Goal: Task Accomplishment & Management: Manage account settings

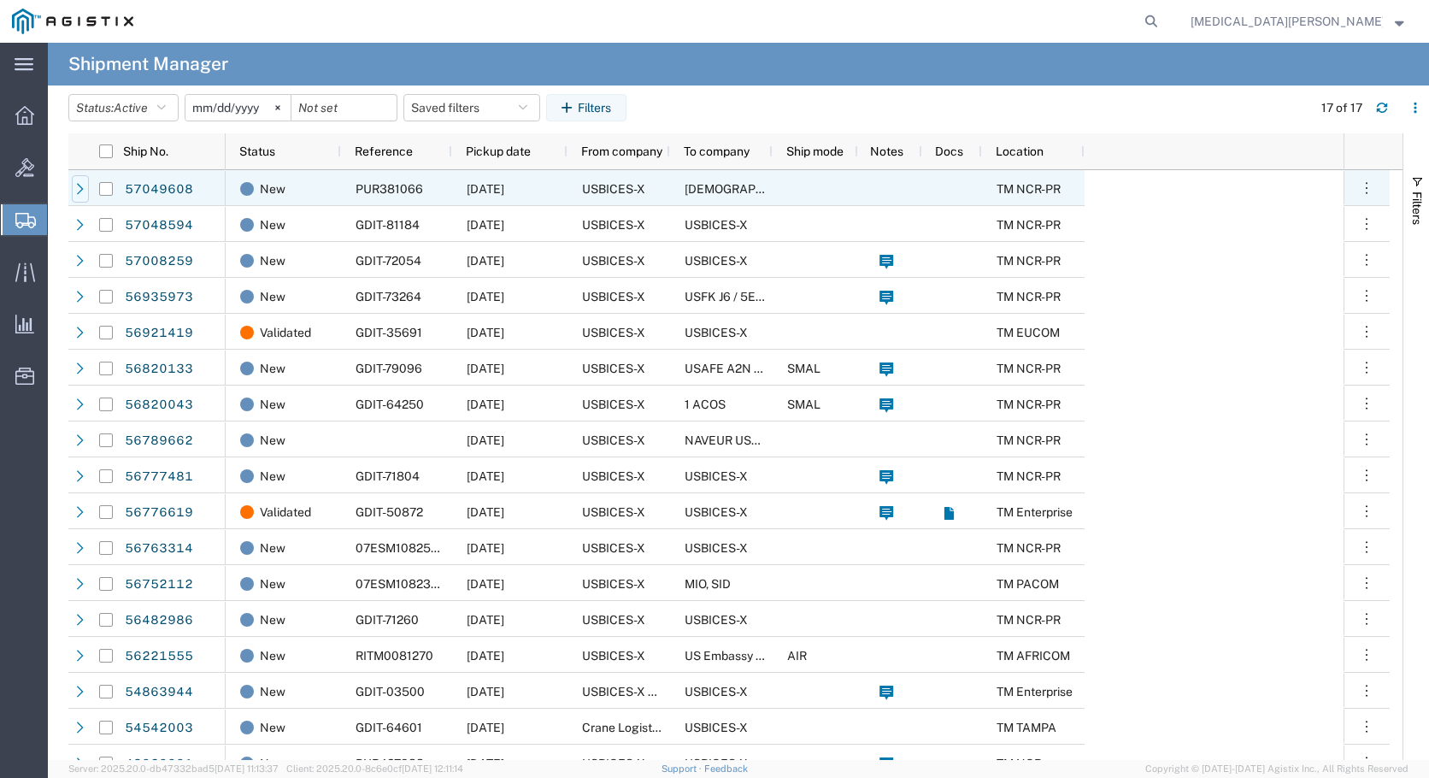
click at [79, 191] on icon at bounding box center [80, 189] width 12 height 12
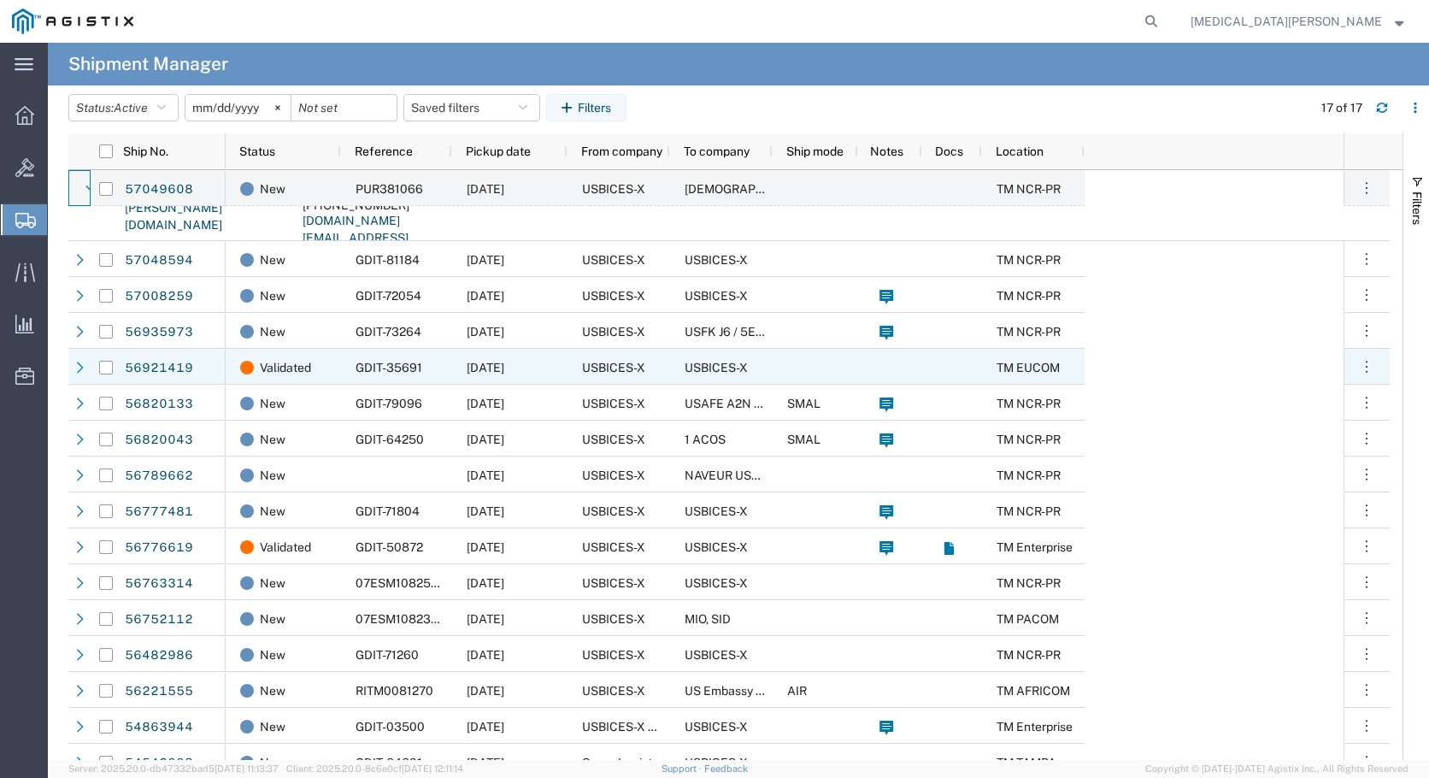
scroll to position [171, 0]
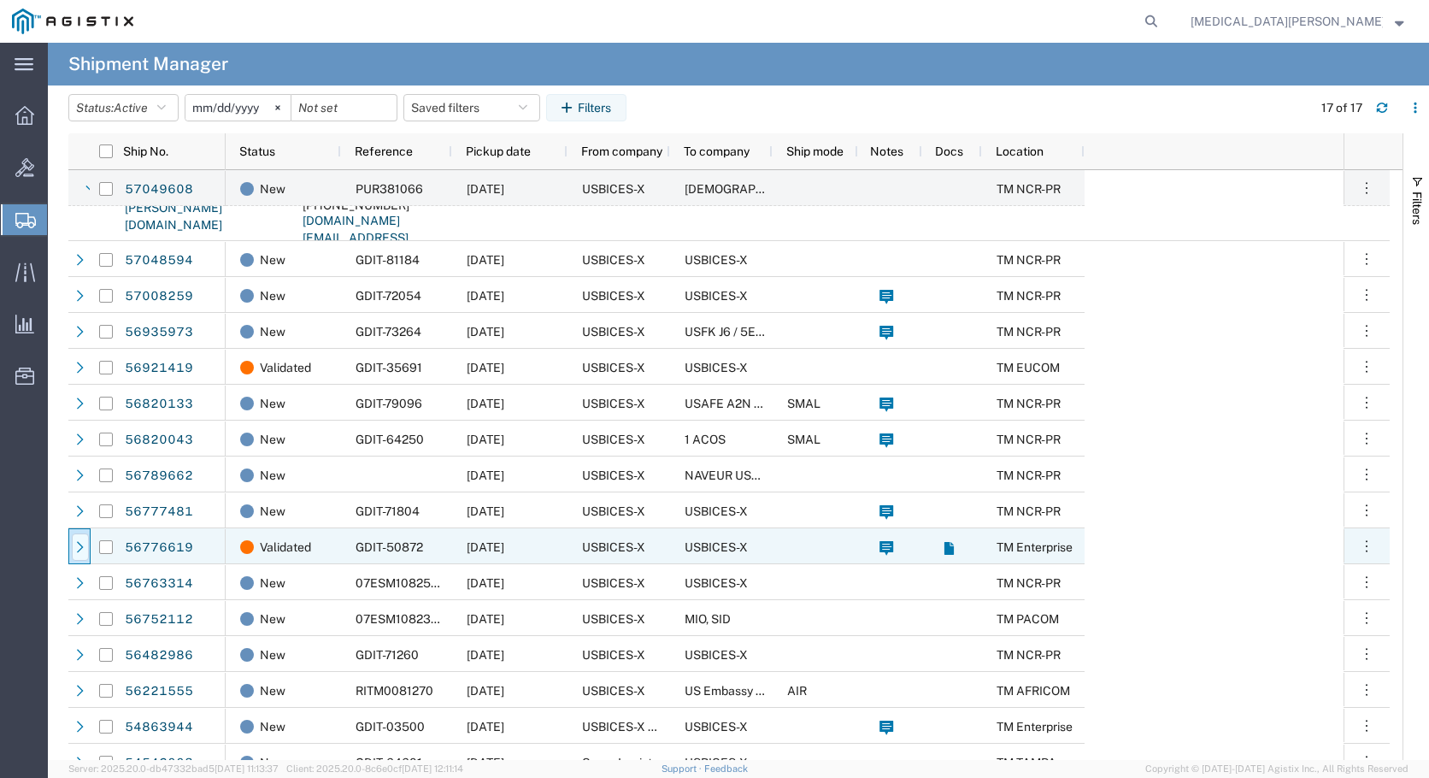
click at [85, 552] on icon at bounding box center [80, 547] width 12 height 12
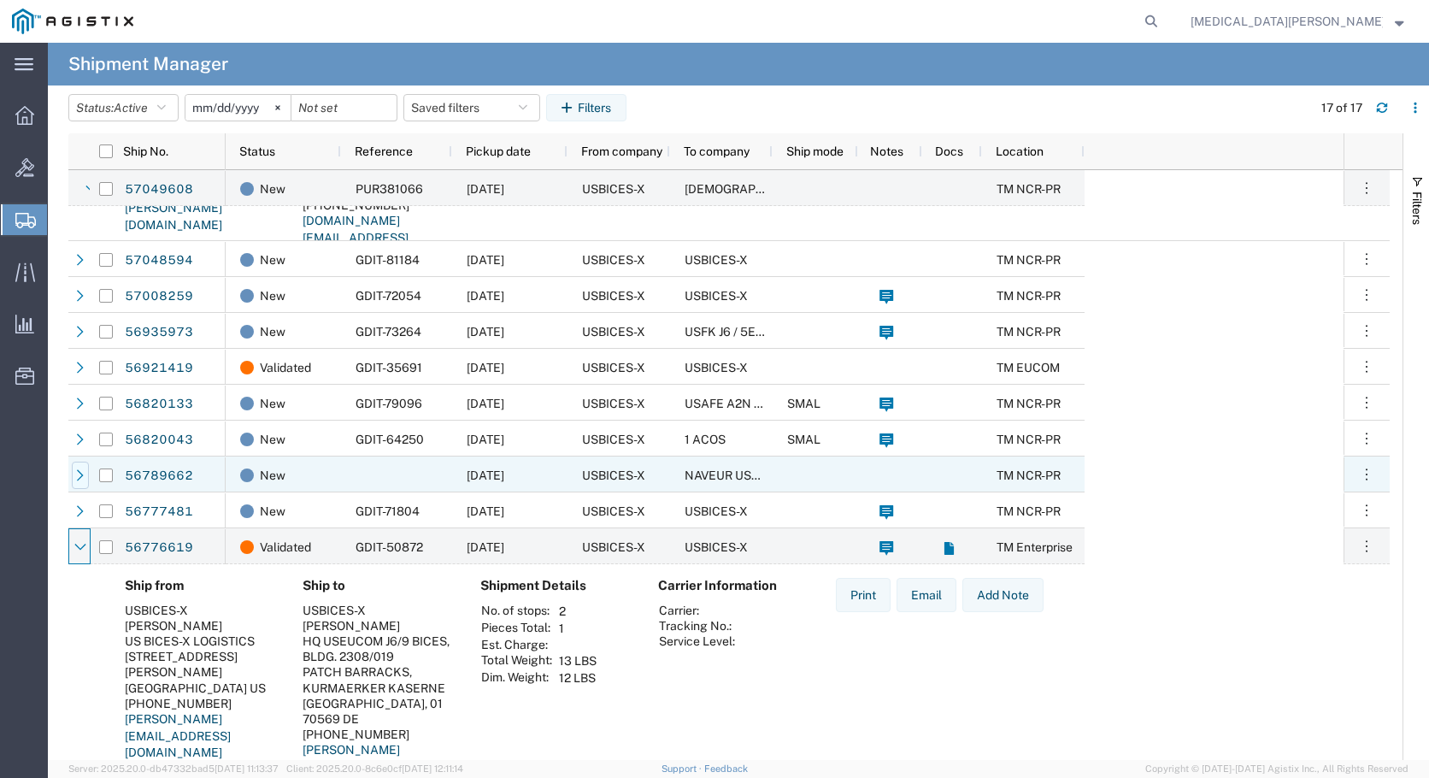
click at [87, 474] on div at bounding box center [80, 474] width 17 height 27
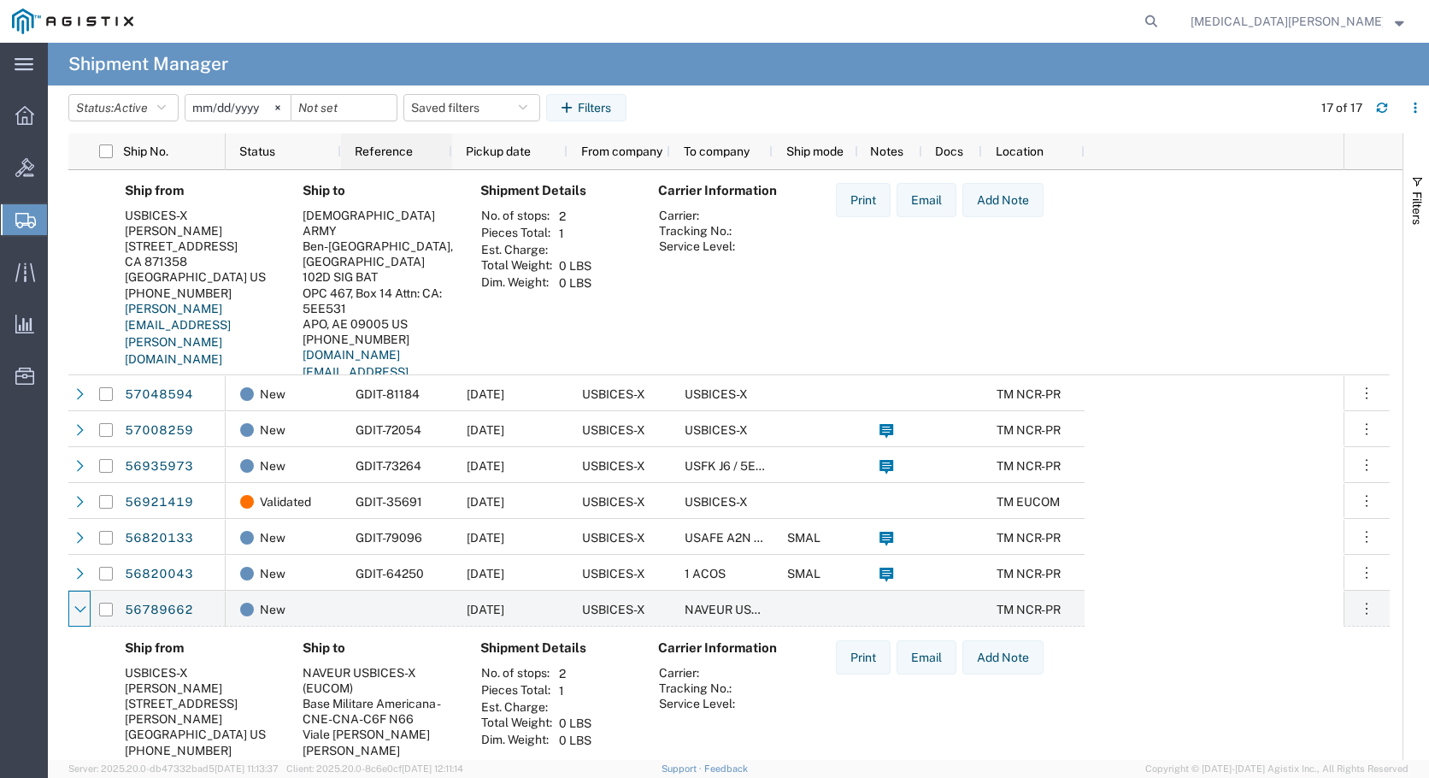
scroll to position [0, 0]
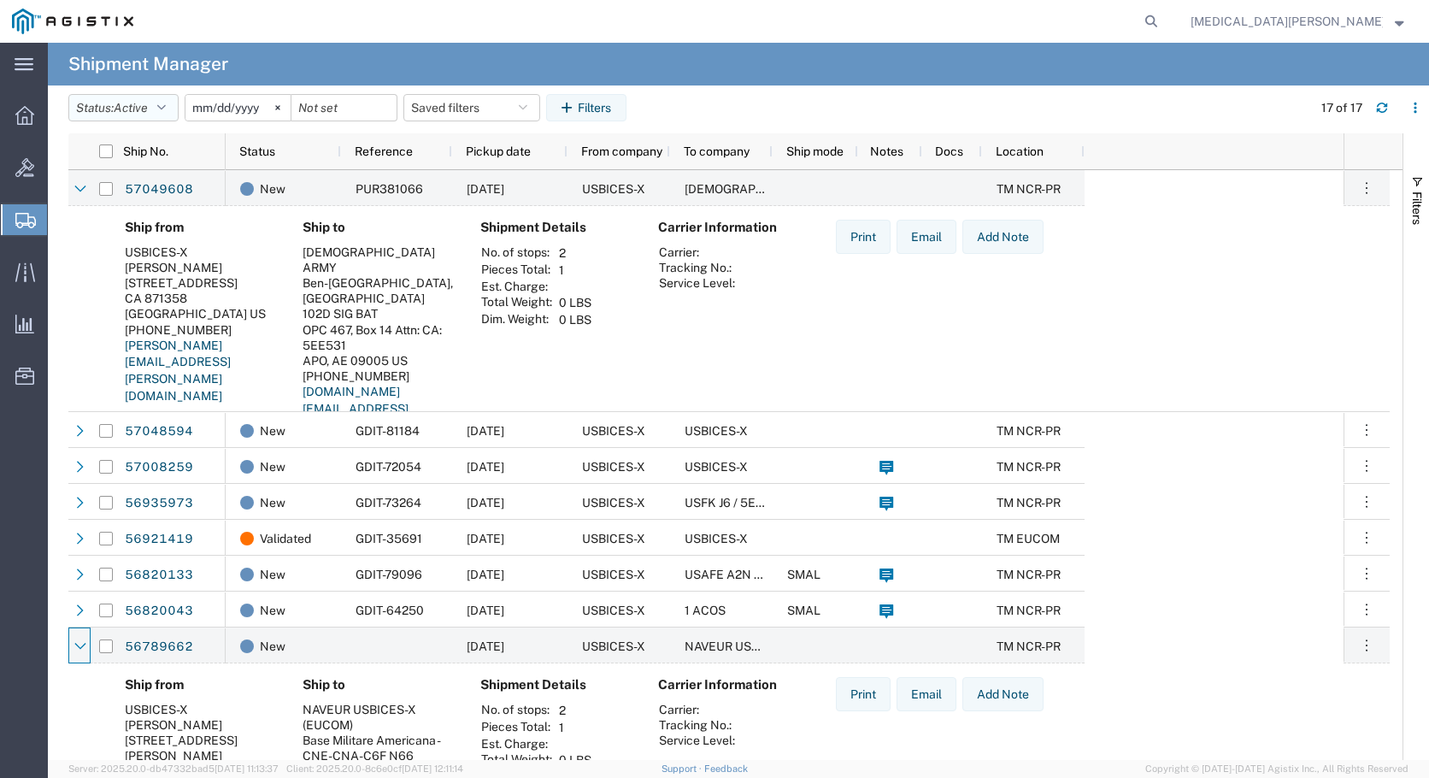
click at [166, 103] on icon "button" at bounding box center [161, 108] width 9 height 12
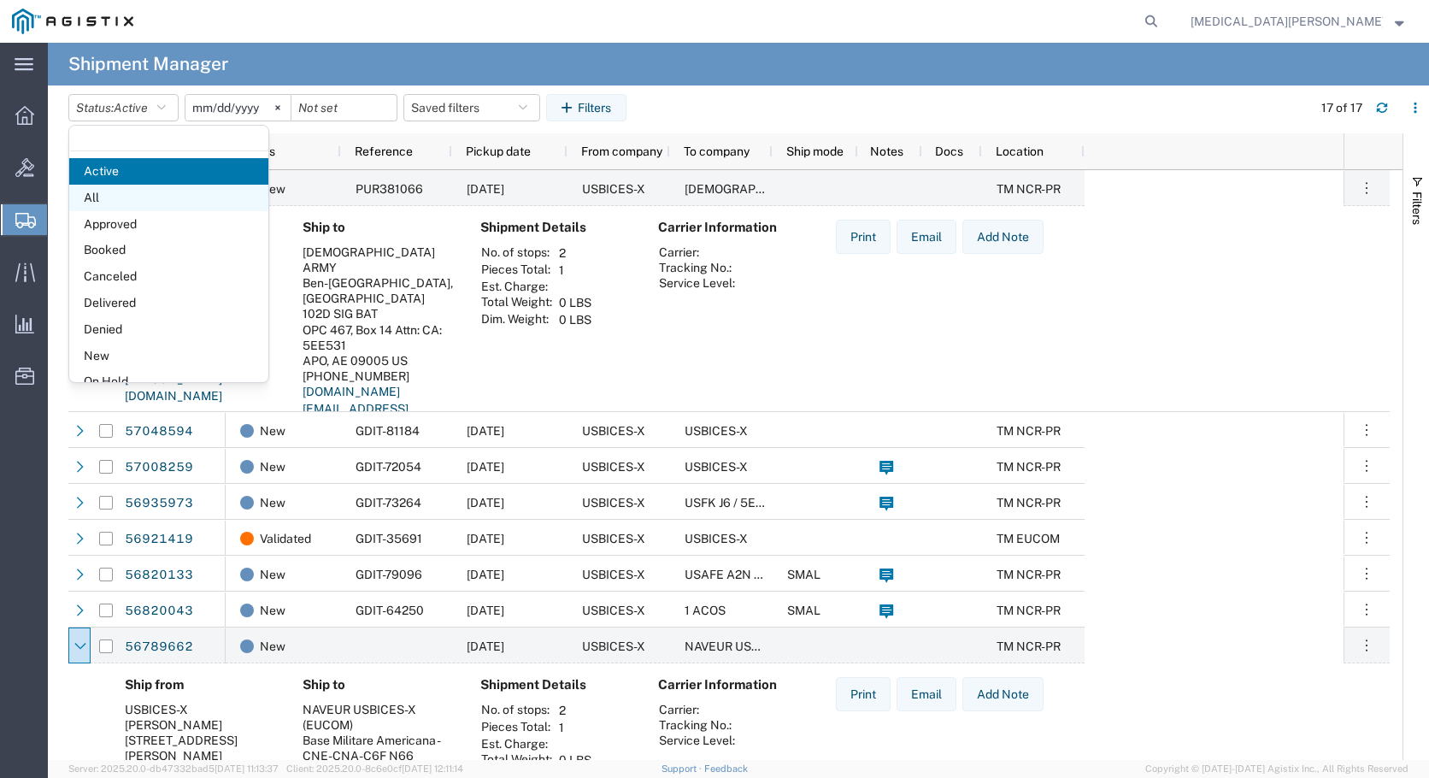
click at [138, 199] on span "All" at bounding box center [168, 198] width 199 height 26
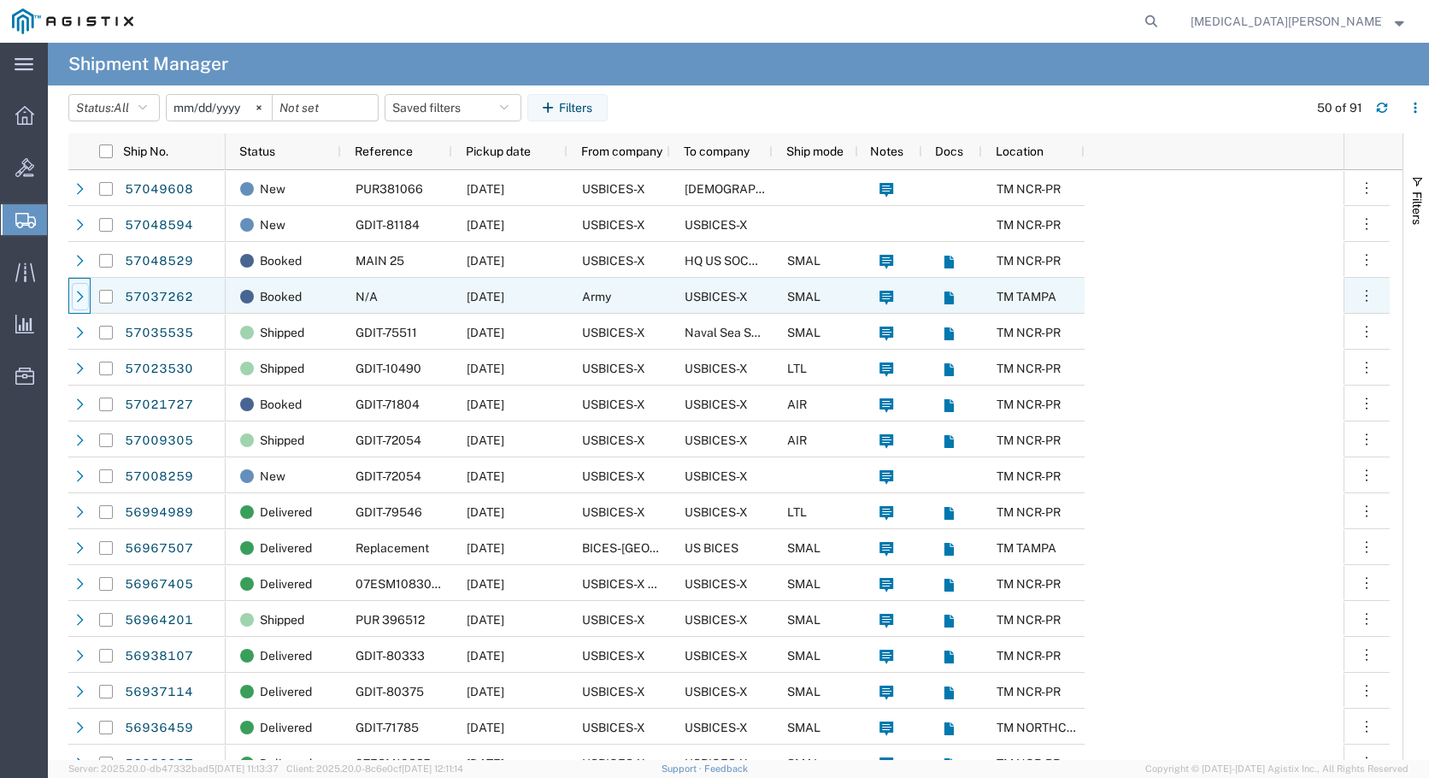
click at [79, 298] on icon at bounding box center [80, 296] width 12 height 12
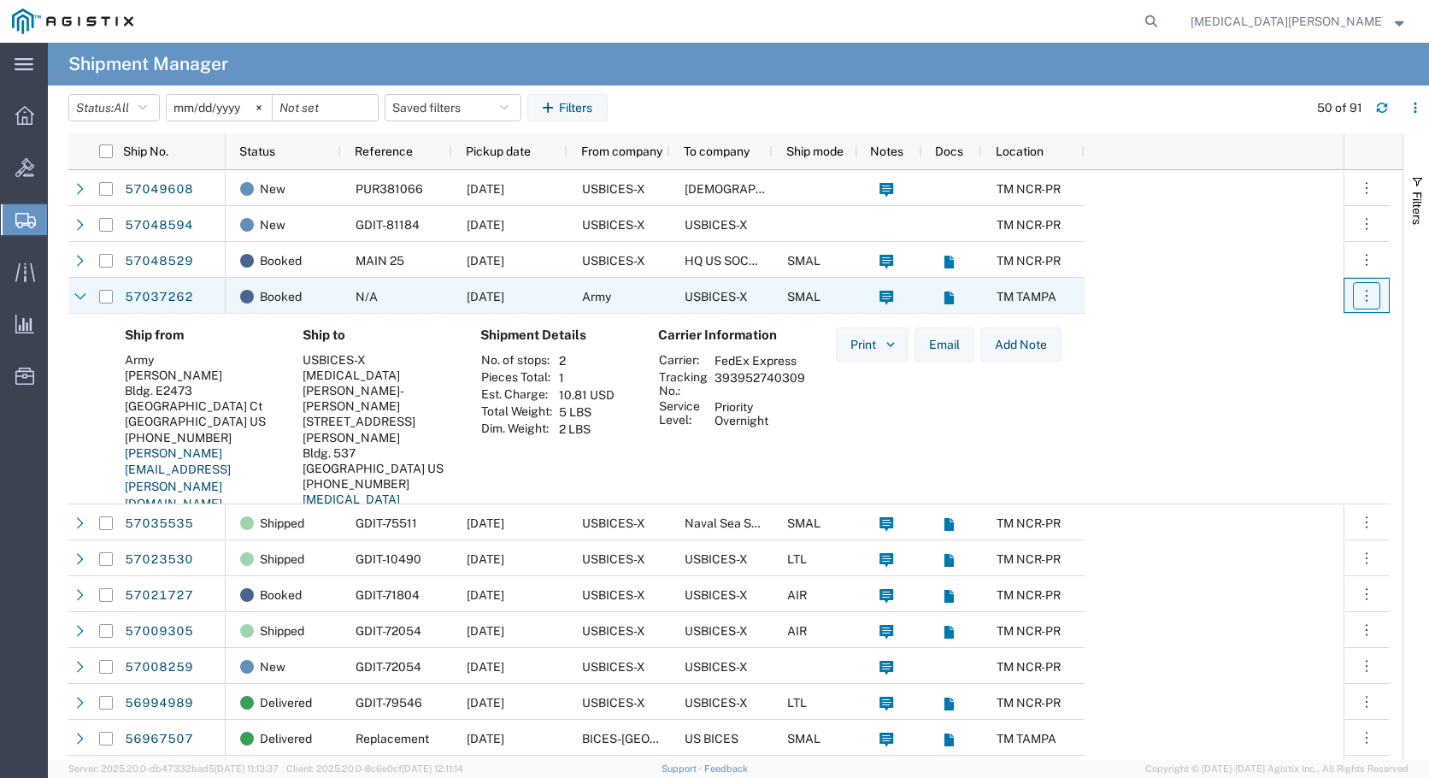
click at [1365, 302] on icon "button" at bounding box center [1366, 295] width 17 height 17
click at [891, 428] on div "Print Email Add Note" at bounding box center [948, 449] width 253 height 244
click at [1359, 298] on icon "button" at bounding box center [1366, 295] width 17 height 17
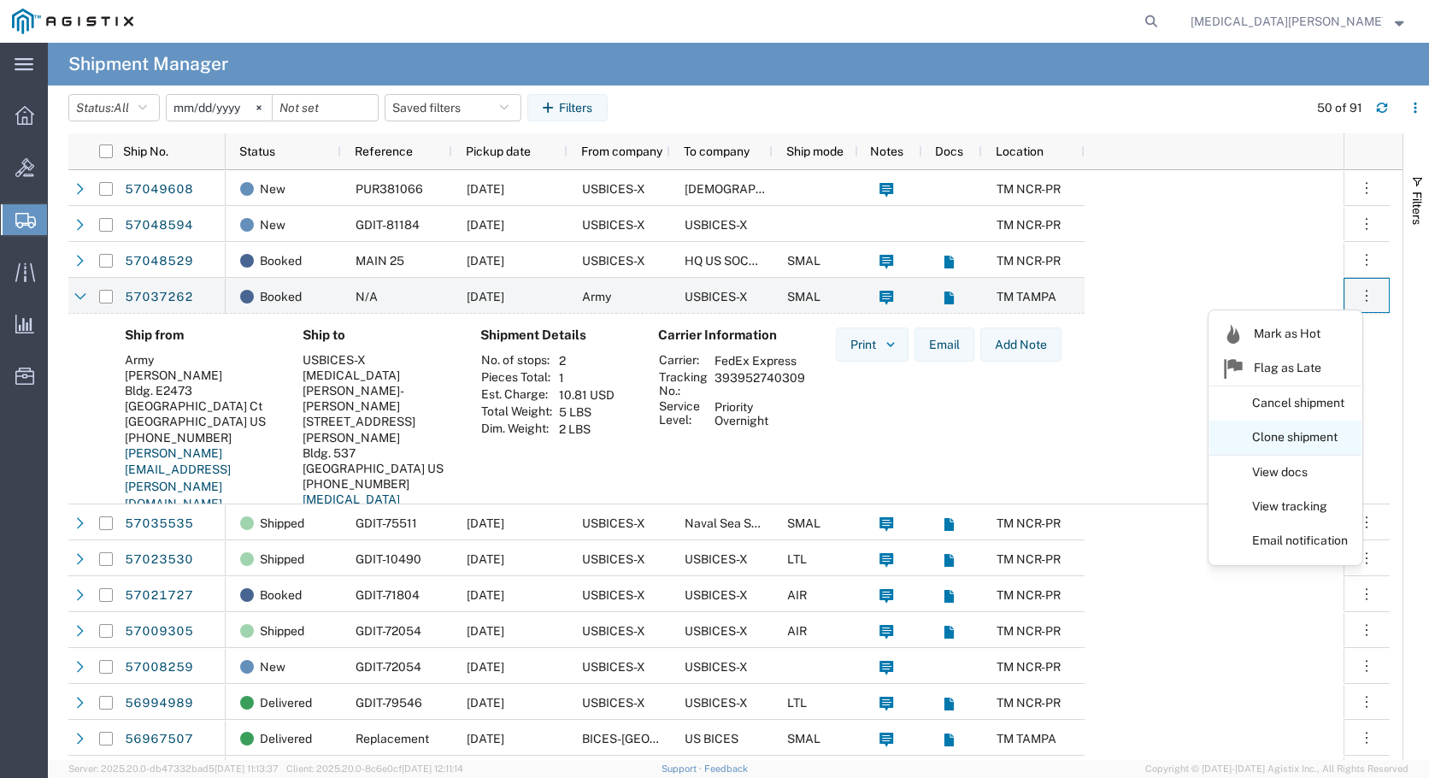
click at [1314, 428] on link "Clone shipment" at bounding box center [1285, 437] width 152 height 31
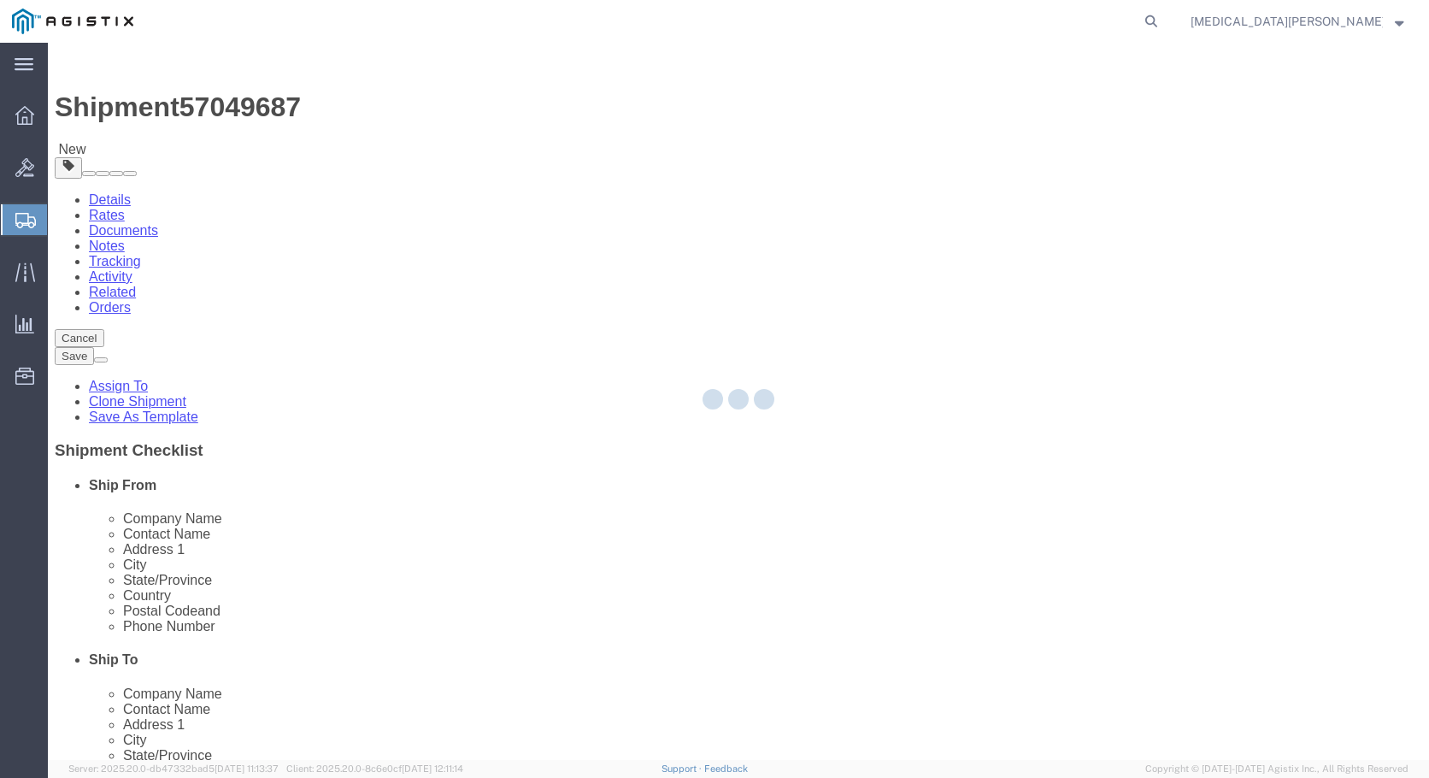
select select
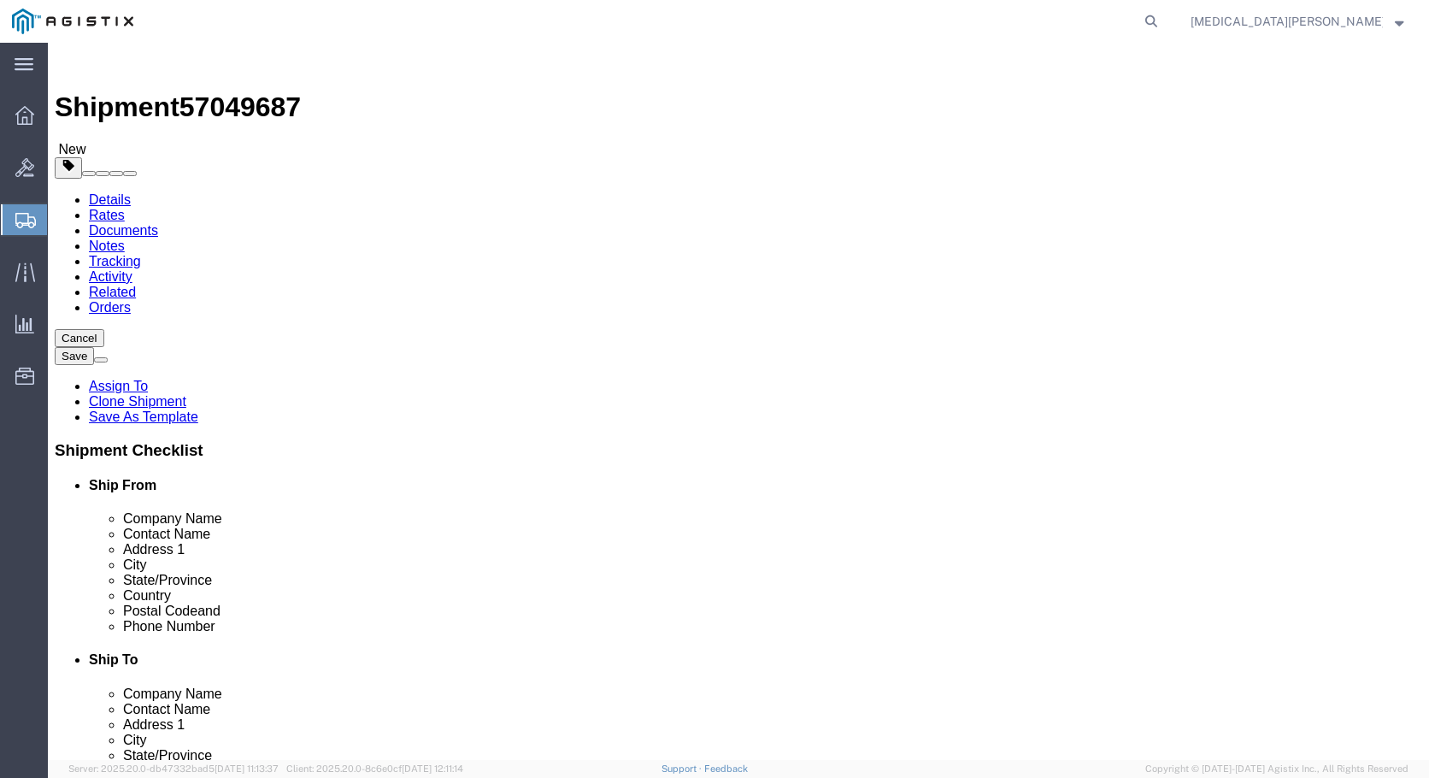
click button "Continue"
select select "LBX"
drag, startPoint x: 238, startPoint y: 408, endPoint x: 180, endPoint y: 406, distance: 58.2
click div "Weight 5.00 Select kgs lbs Ship. t°"
type input "17.6"
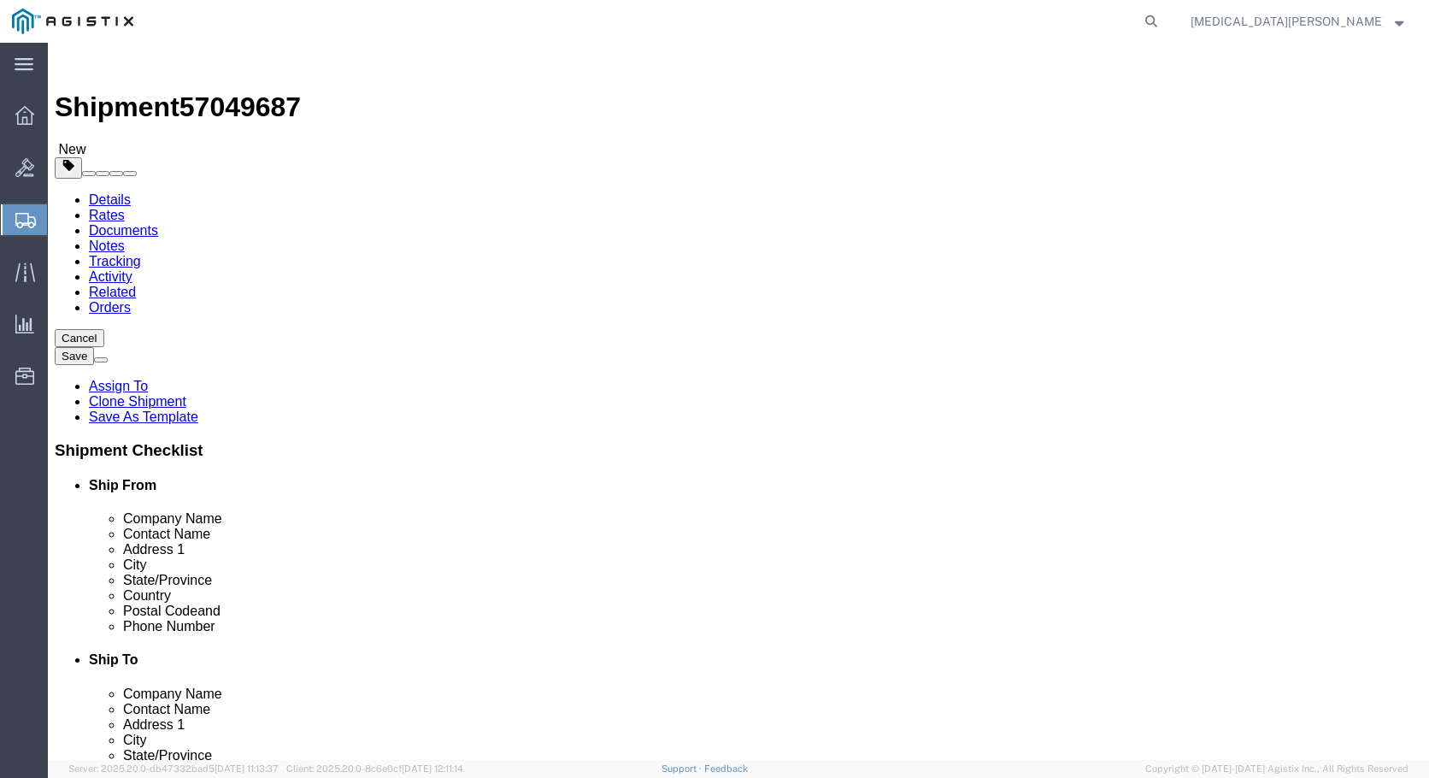
click input "12.25"
select select "YRPK"
click input "12.25"
type input "18.50"
click input "11.00"
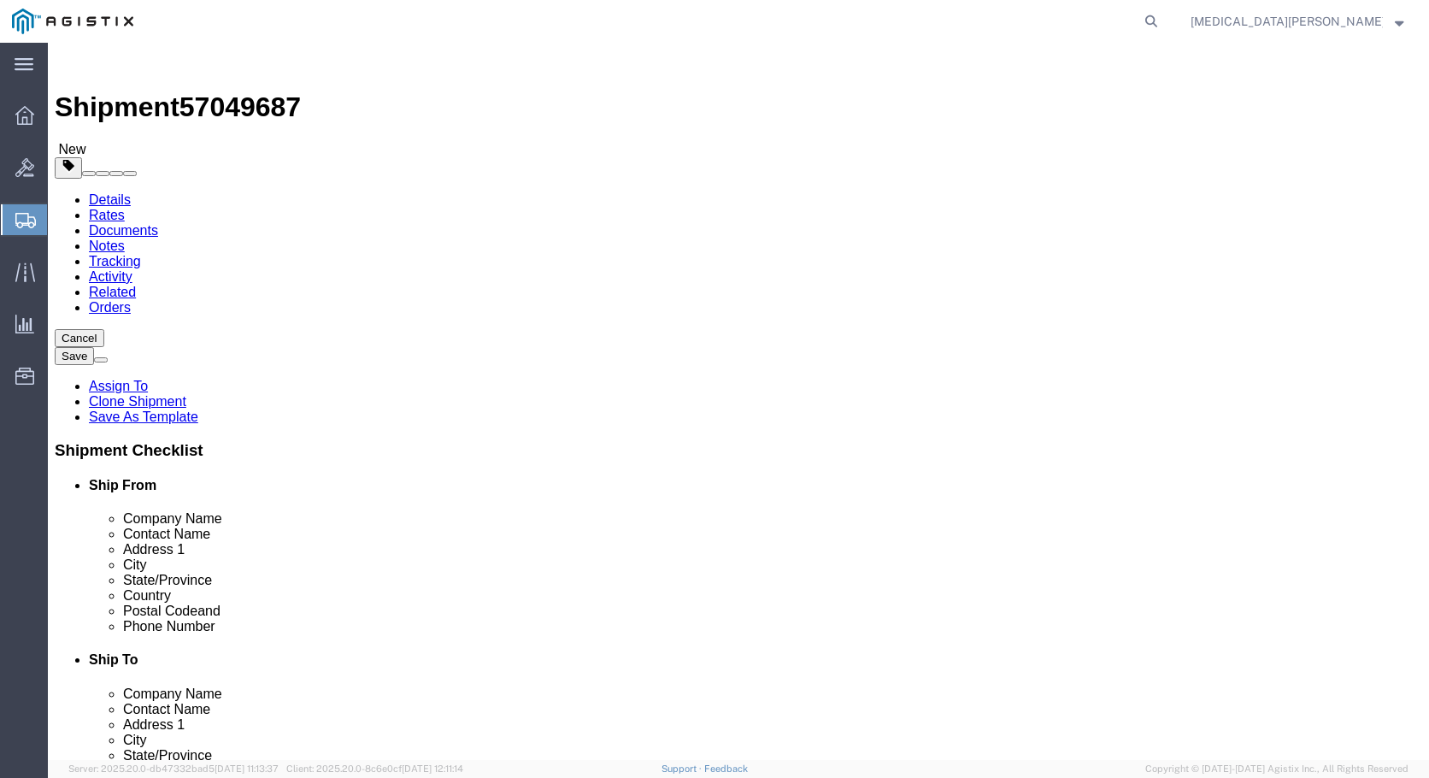
type input "13.50"
click input "1.50"
type input "3.50"
click div "Previous Continue"
click button "Continue"
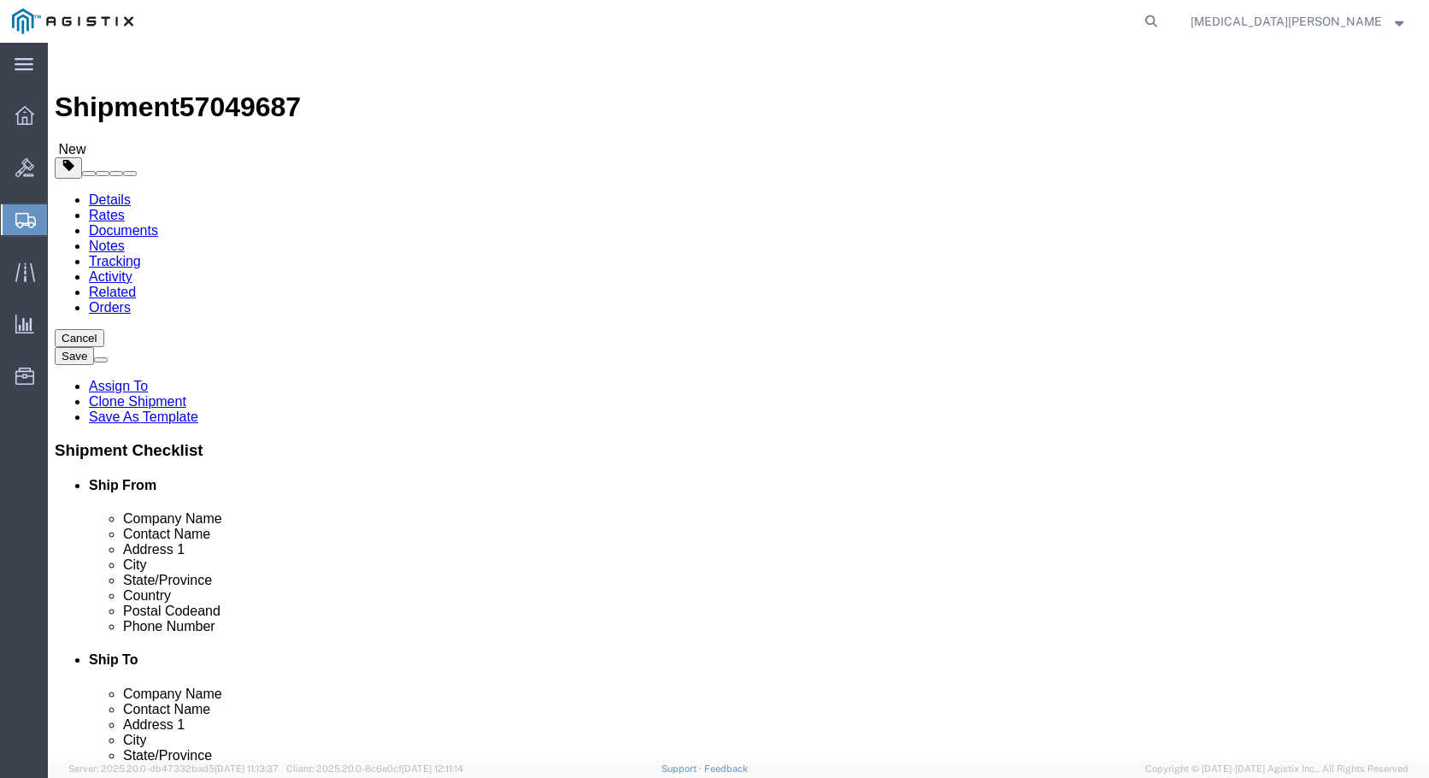
click button "Rate Shipment"
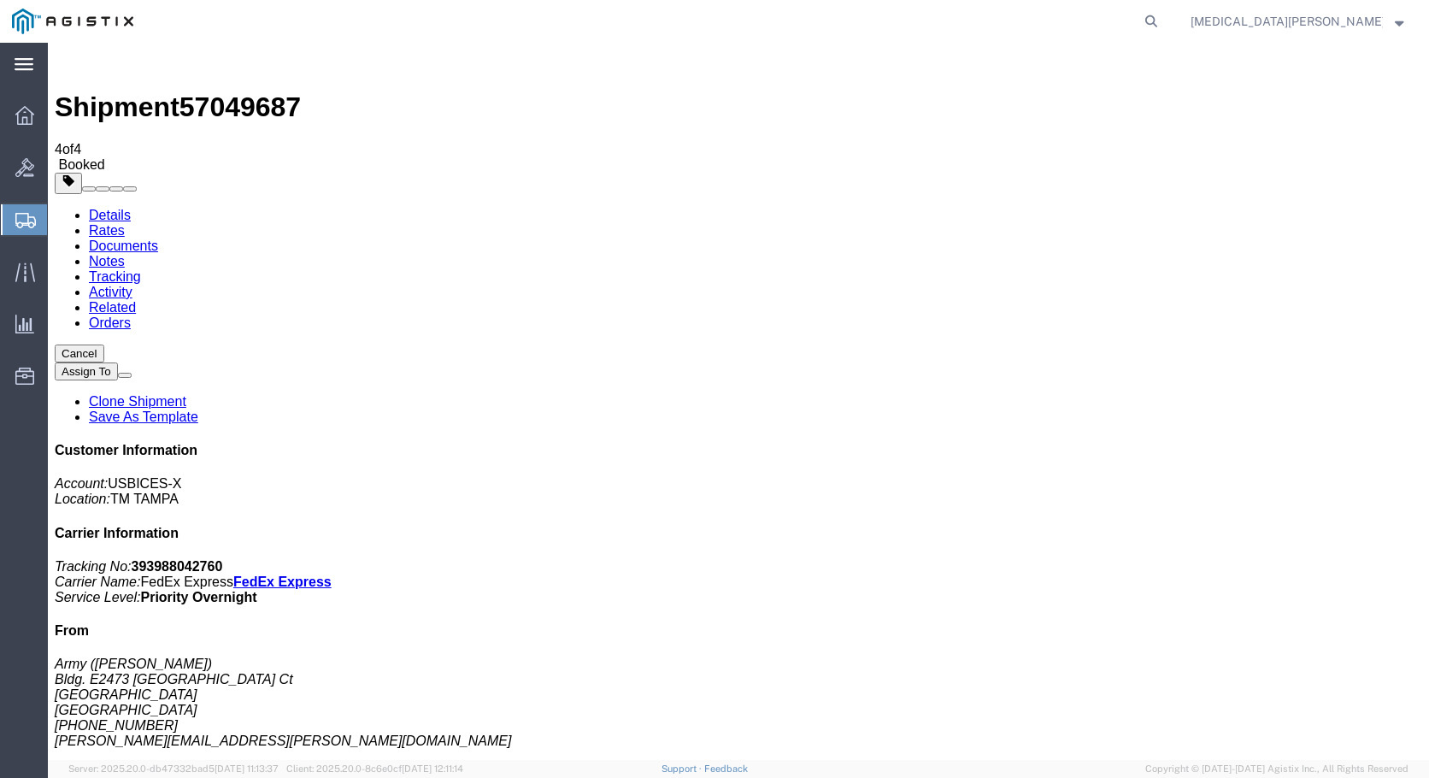
click at [28, 59] on icon at bounding box center [24, 64] width 19 height 12
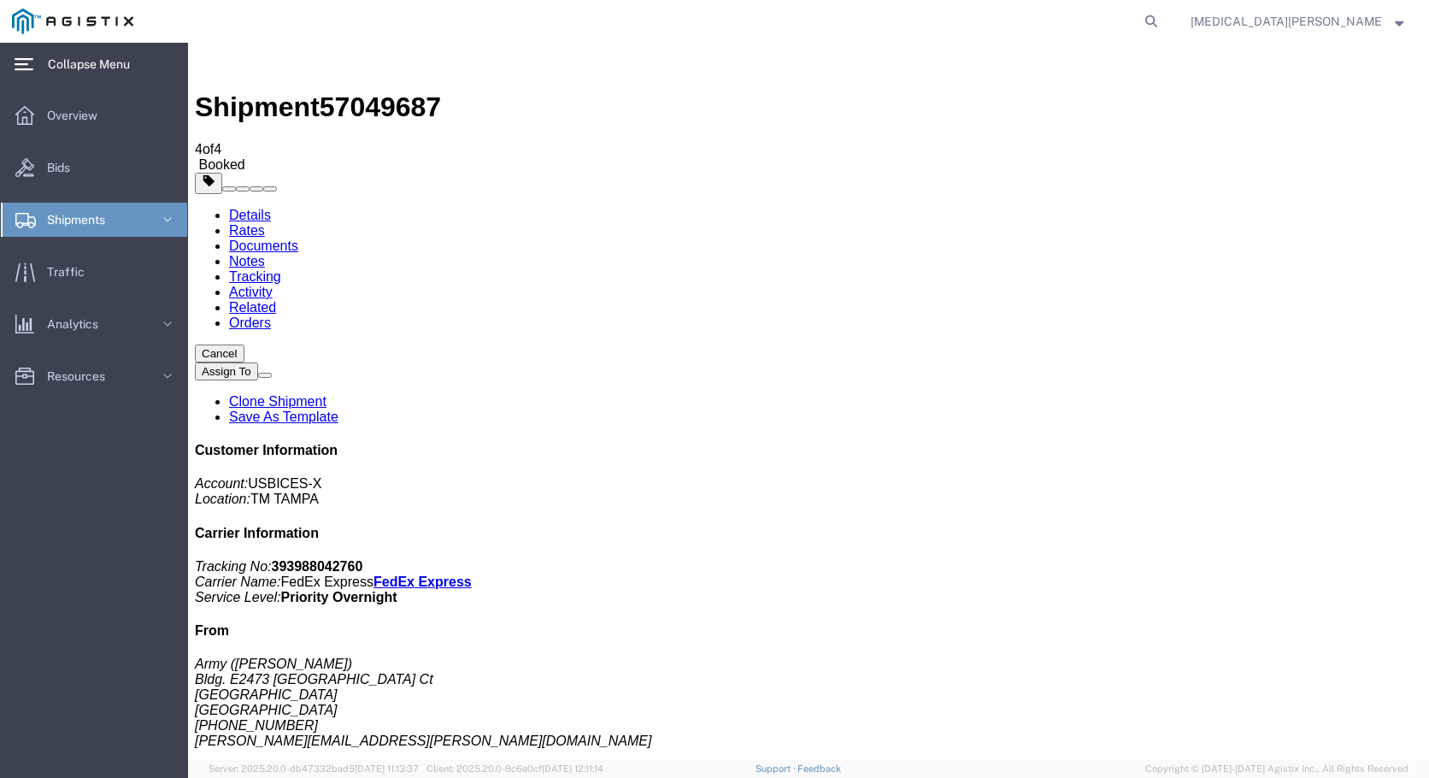
click at [146, 218] on link "Shipments" at bounding box center [94, 219] width 186 height 34
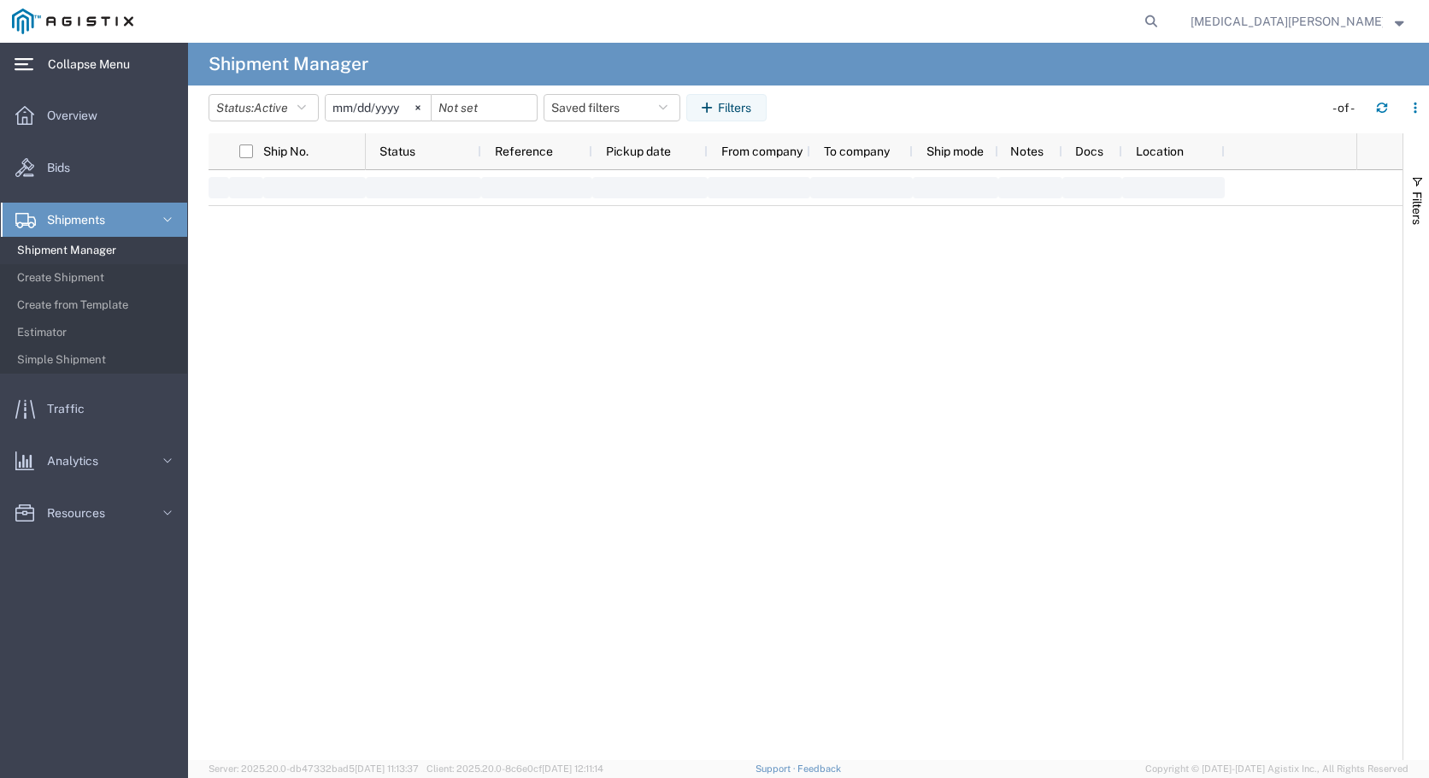
click at [163, 212] on icon at bounding box center [167, 219] width 17 height 17
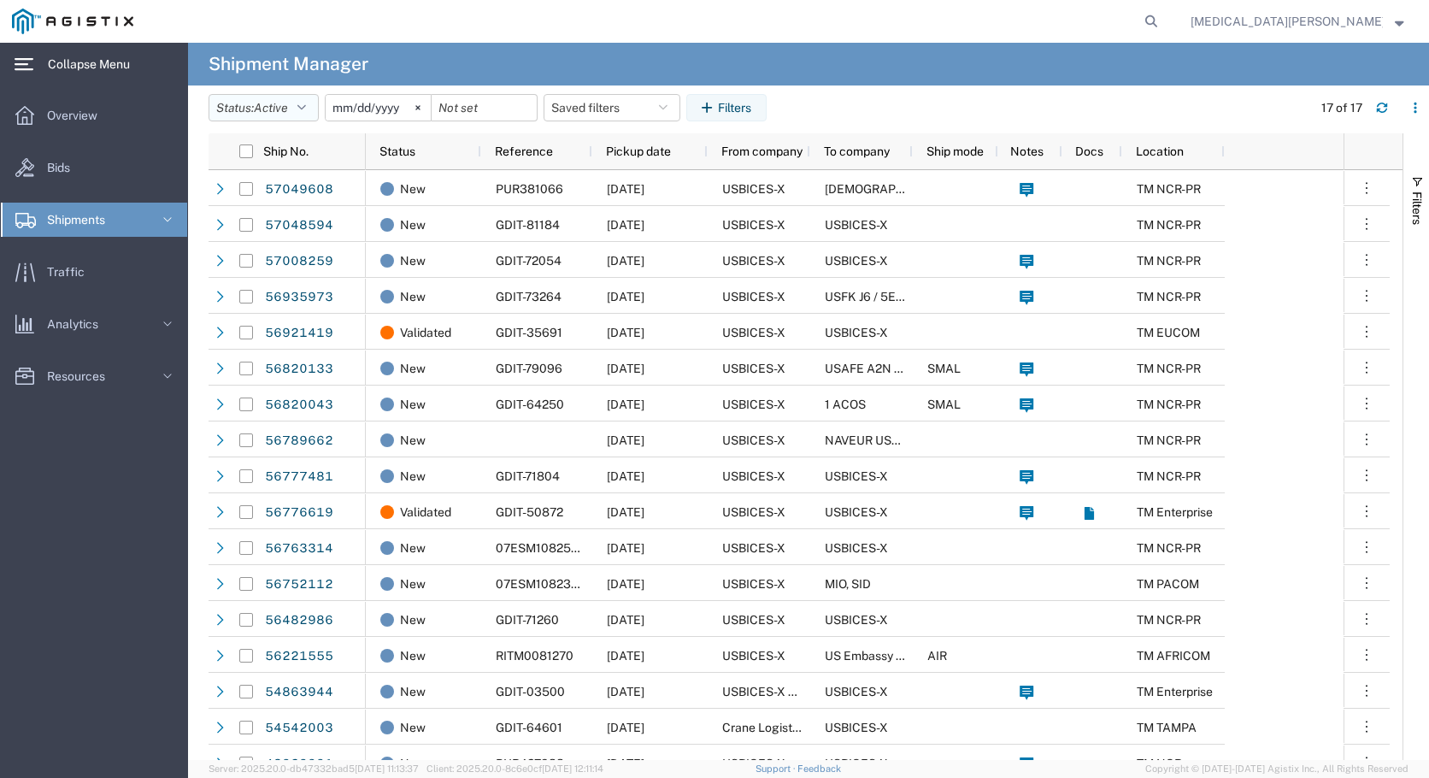
click at [295, 107] on button "Status: Active" at bounding box center [263, 107] width 110 height 27
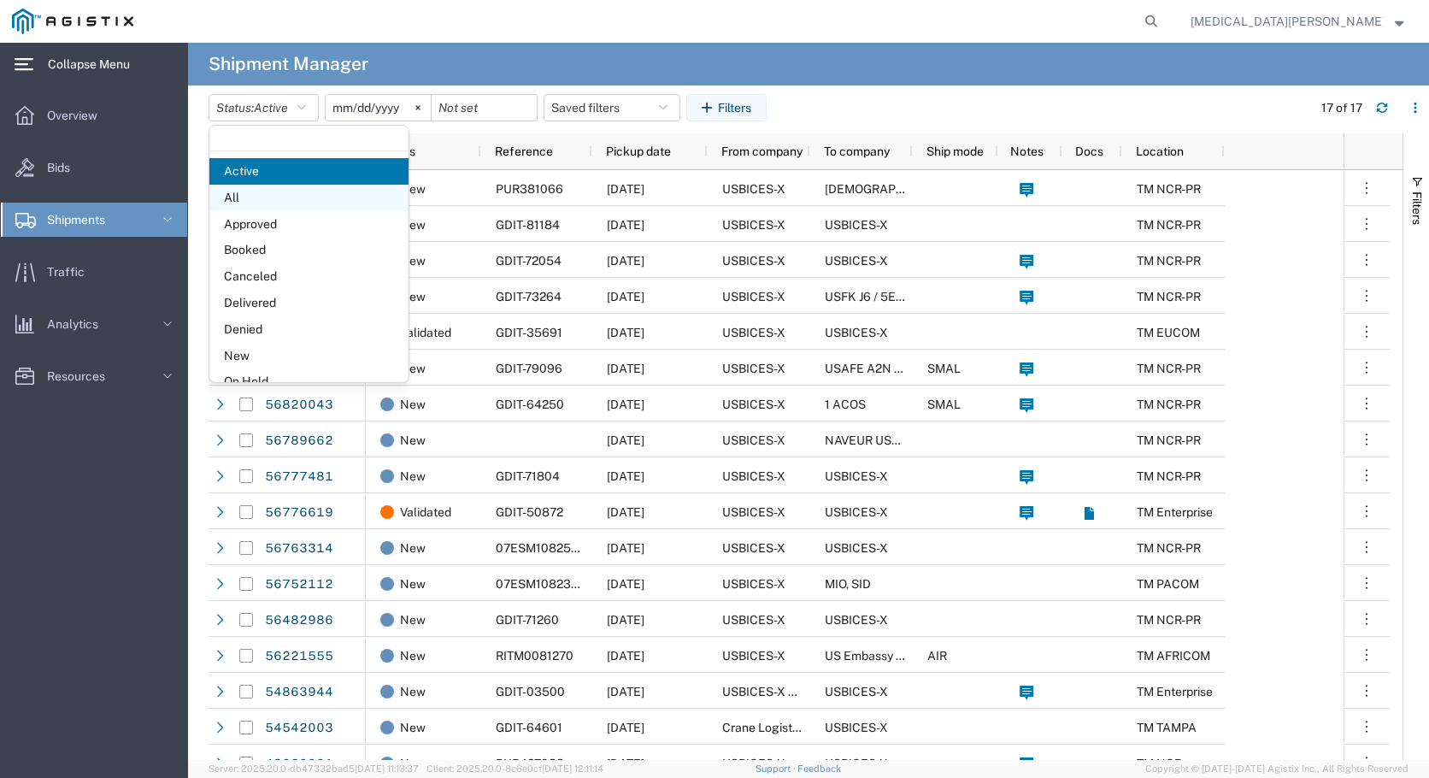
click at [278, 189] on span "All" at bounding box center [308, 198] width 199 height 26
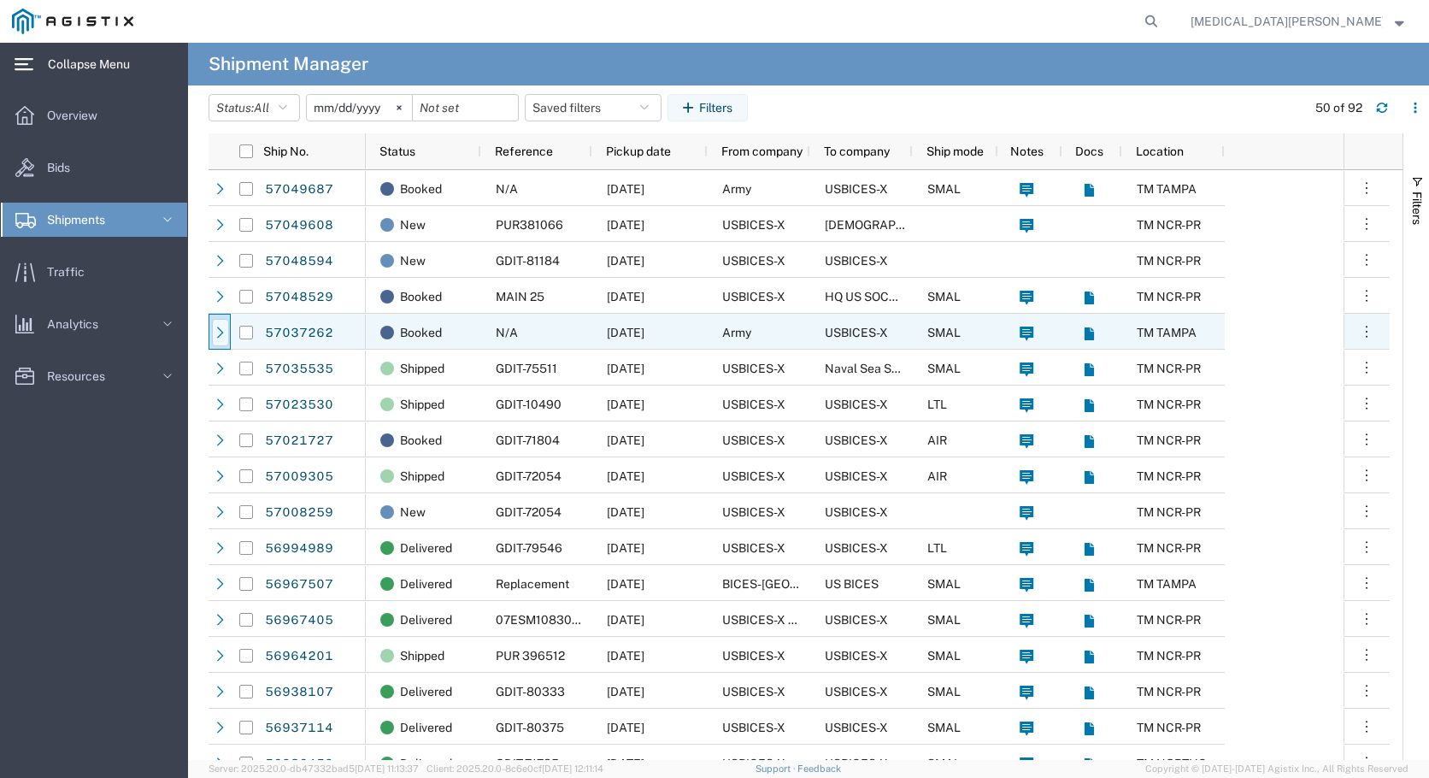
click at [217, 332] on icon at bounding box center [220, 332] width 12 height 12
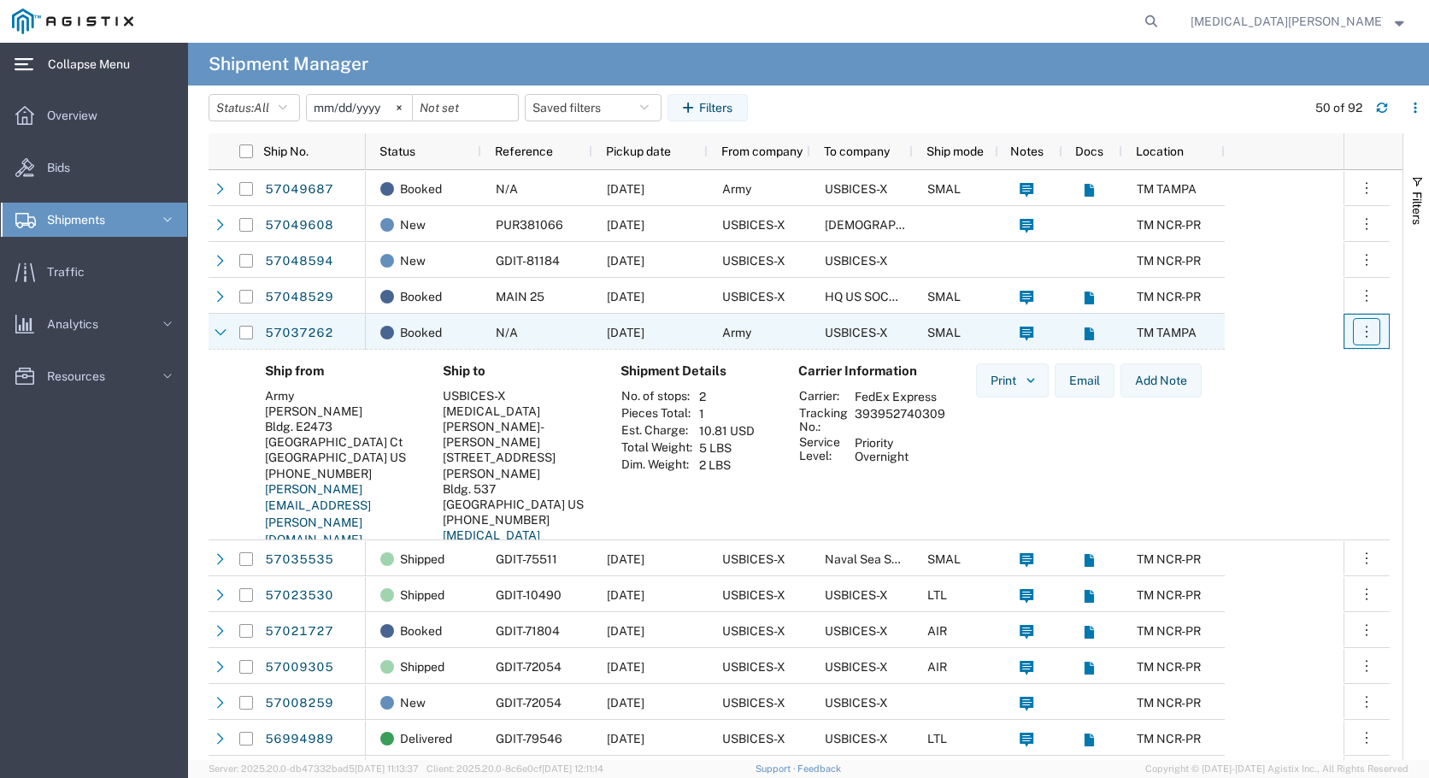
click at [1353, 337] on button "button" at bounding box center [1366, 331] width 27 height 27
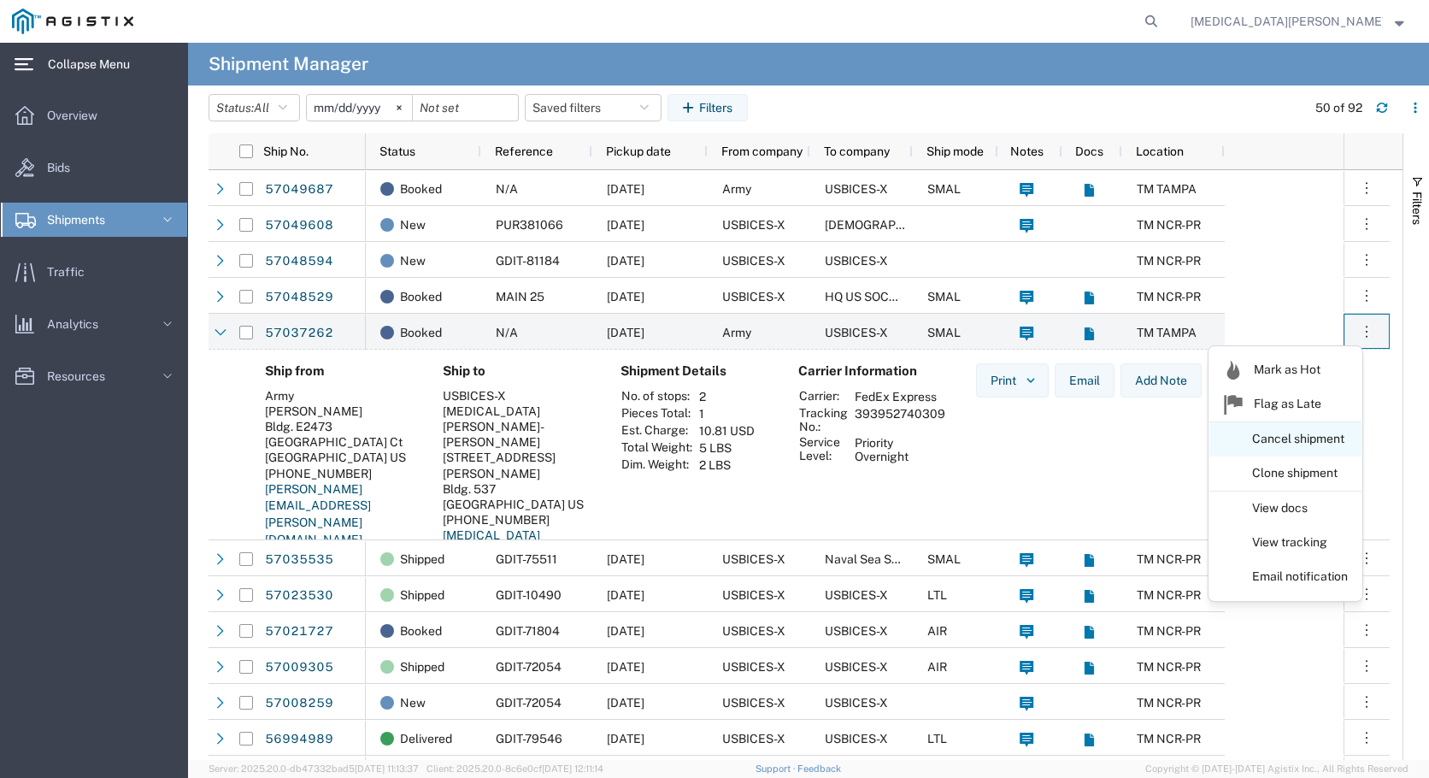
click at [1279, 437] on link "Cancel shipment" at bounding box center [1285, 439] width 152 height 31
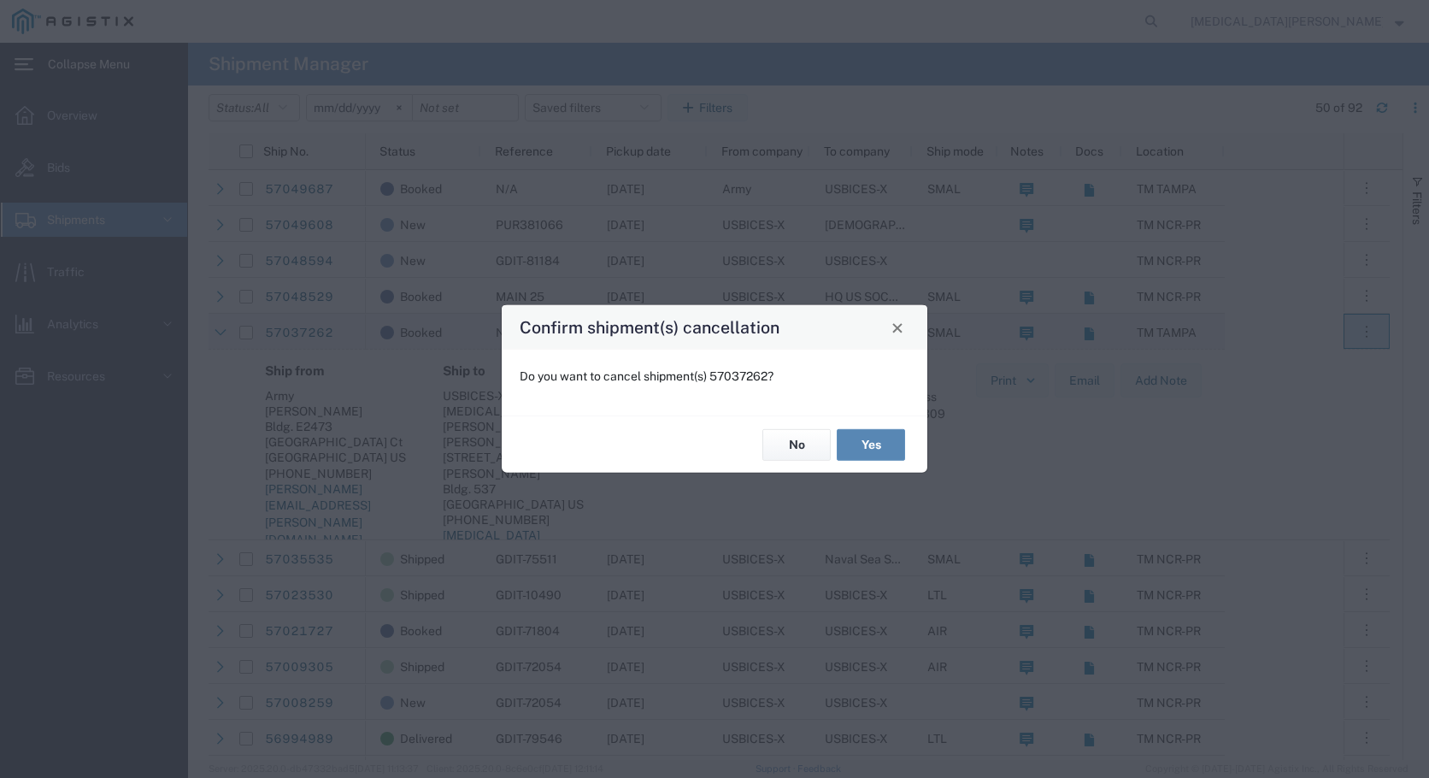
click at [848, 444] on button "Yes" at bounding box center [870, 445] width 68 height 32
